Goal: Task Accomplishment & Management: Use online tool/utility

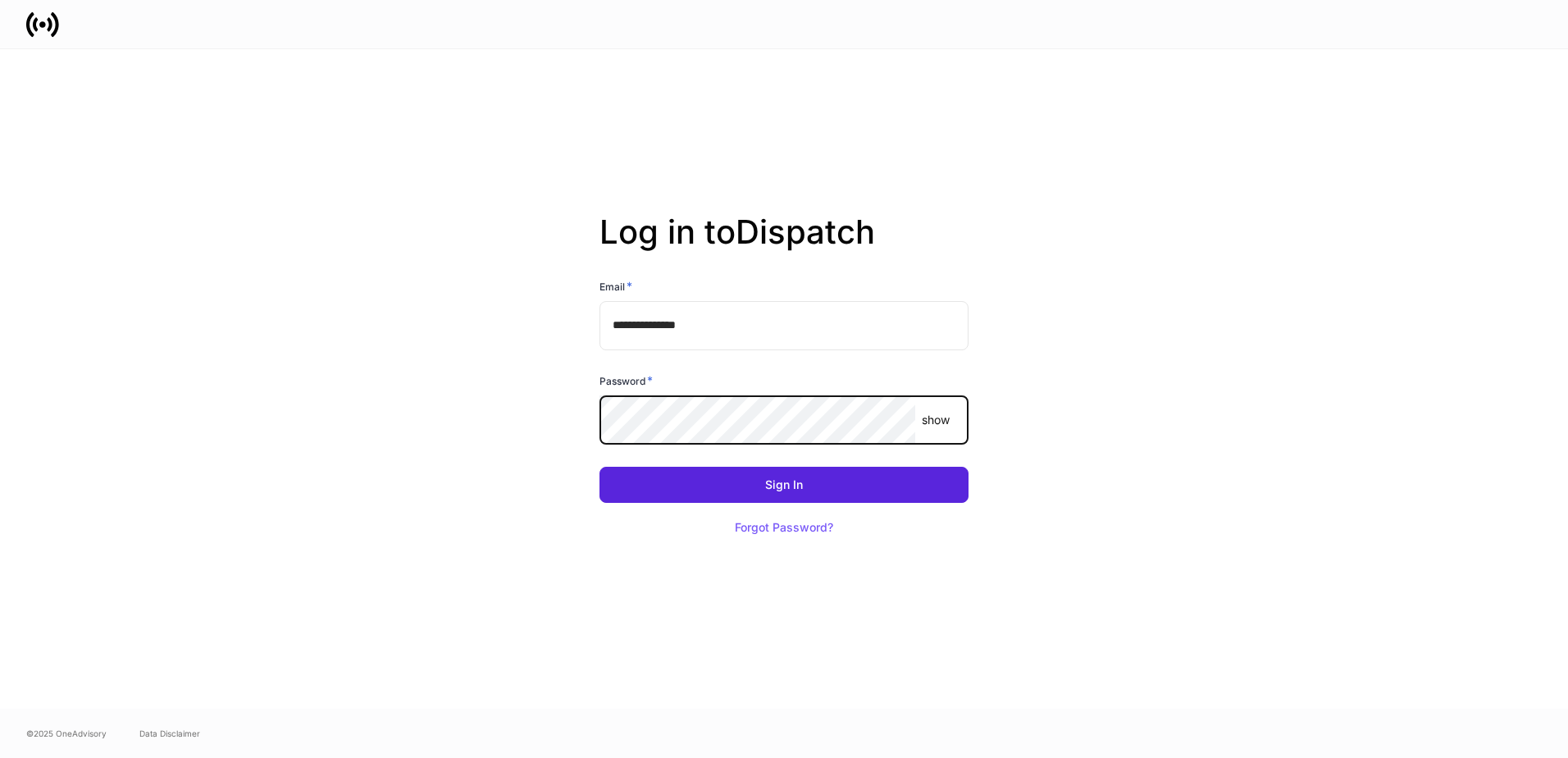
click at [600, 467] on button "Sign In" at bounding box center [784, 485] width 369 height 36
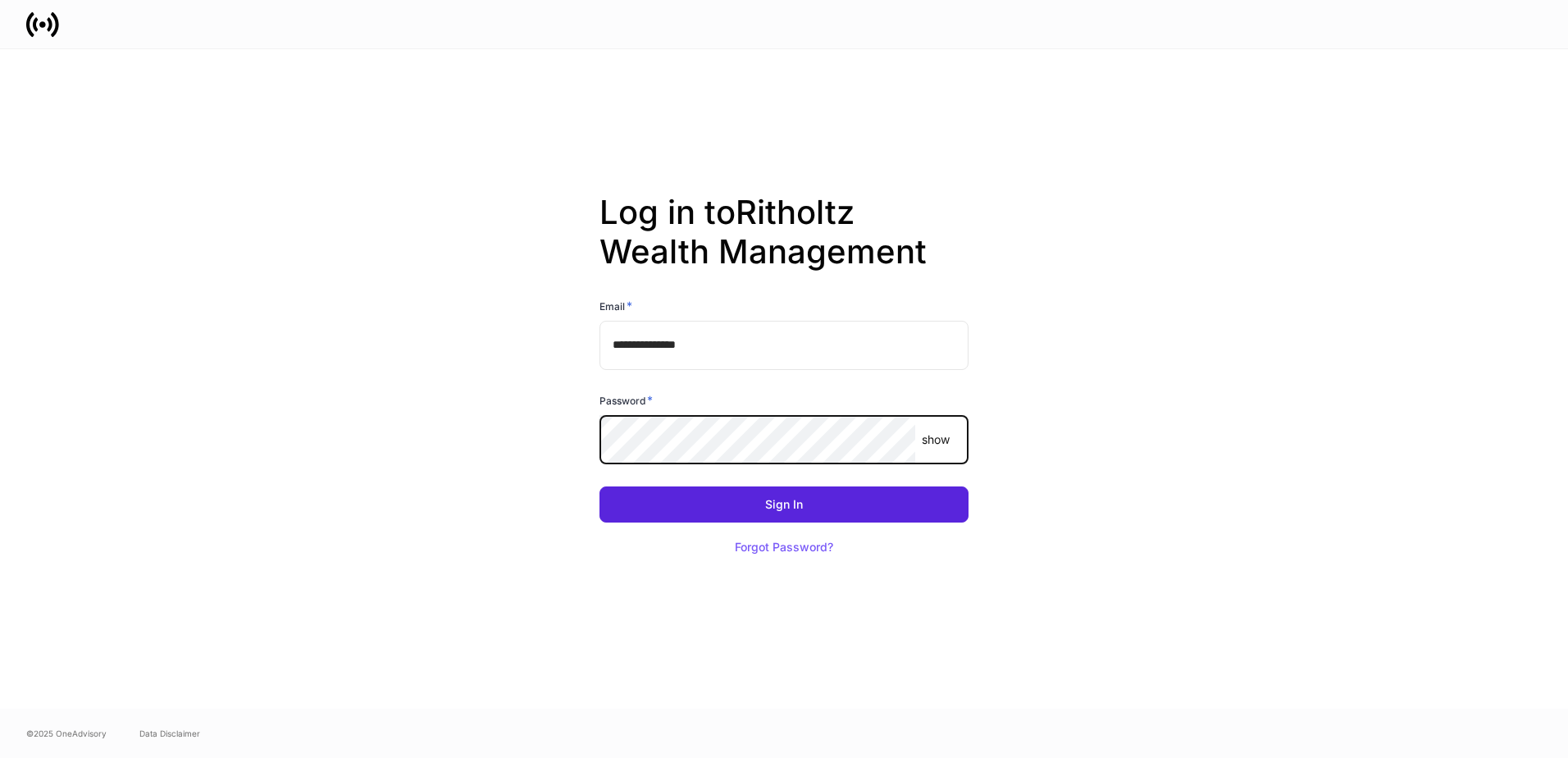
click at [600, 487] on button "Sign In" at bounding box center [784, 505] width 369 height 36
